Goal: Use online tool/utility: Use online tool/utility

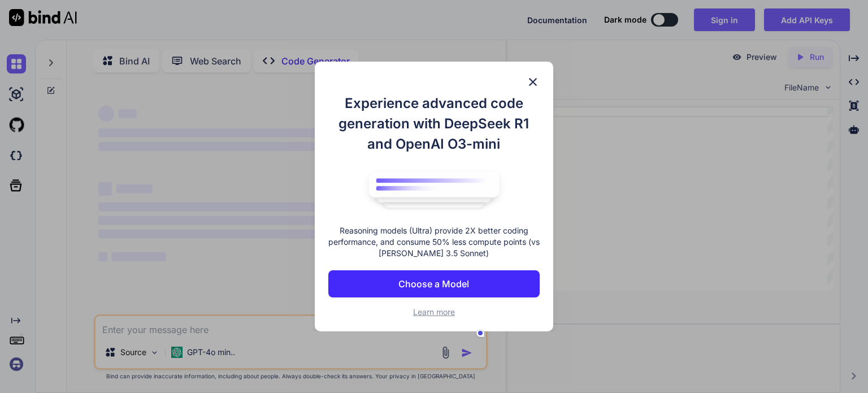
click at [532, 89] on div "Experience advanced code generation with DeepSeek R1 and OpenAI O3-mini Reasoni…" at bounding box center [434, 197] width 239 height 270
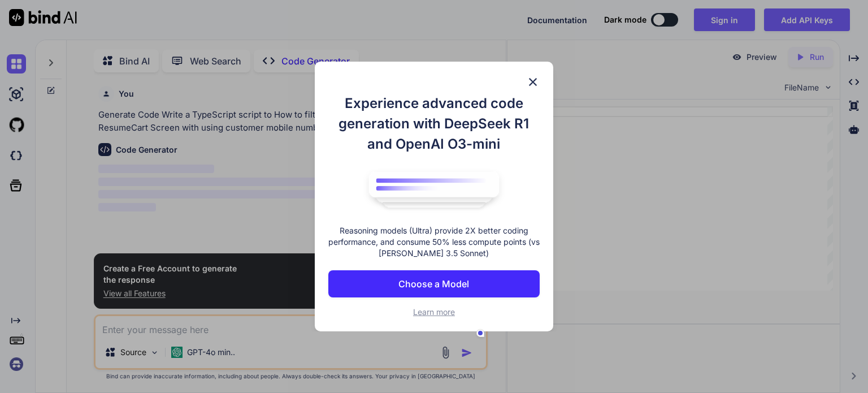
scroll to position [4, 0]
click at [534, 73] on div "Experience advanced code generation with DeepSeek R1 and OpenAI O3-mini Reasoni…" at bounding box center [434, 197] width 239 height 270
click at [532, 77] on img at bounding box center [533, 82] width 14 height 14
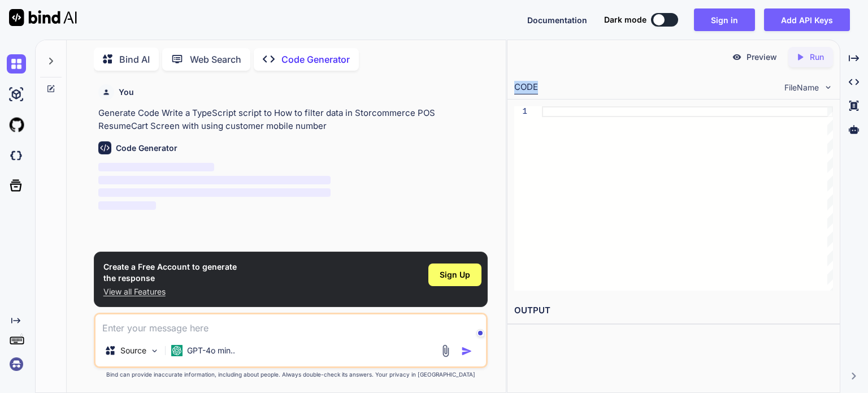
click at [532, 77] on div "CODE FileName" at bounding box center [674, 86] width 332 height 25
type textarea "x"
click at [532, 90] on div "CODE" at bounding box center [526, 88] width 24 height 14
click at [334, 49] on div "Created with Pixso. Code Generator" at bounding box center [306, 59] width 105 height 23
